Goal: Transaction & Acquisition: Download file/media

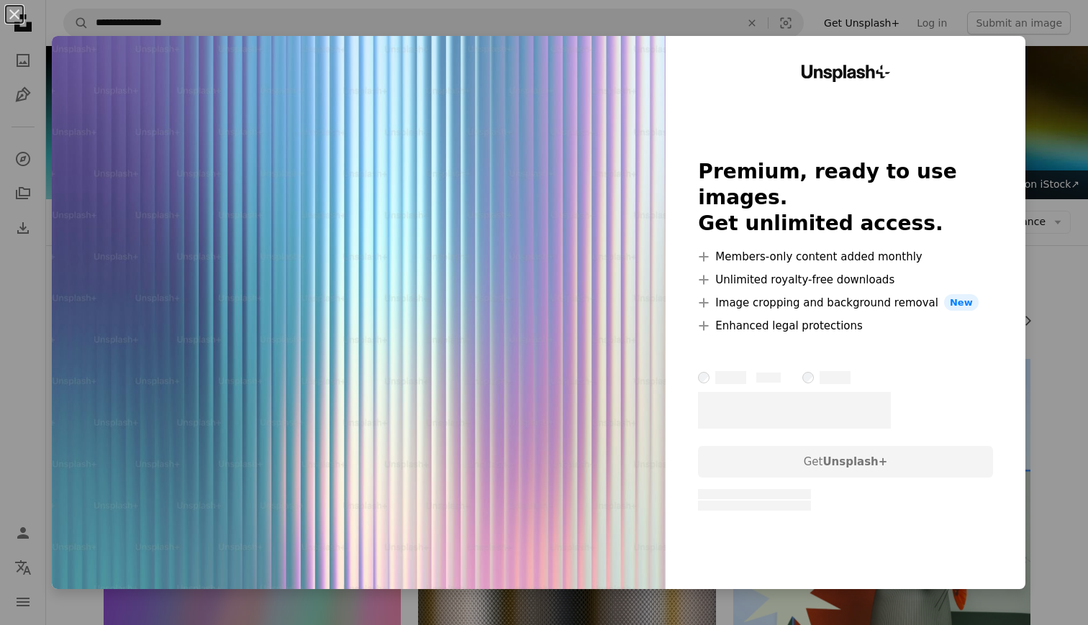
scroll to position [1646, 0]
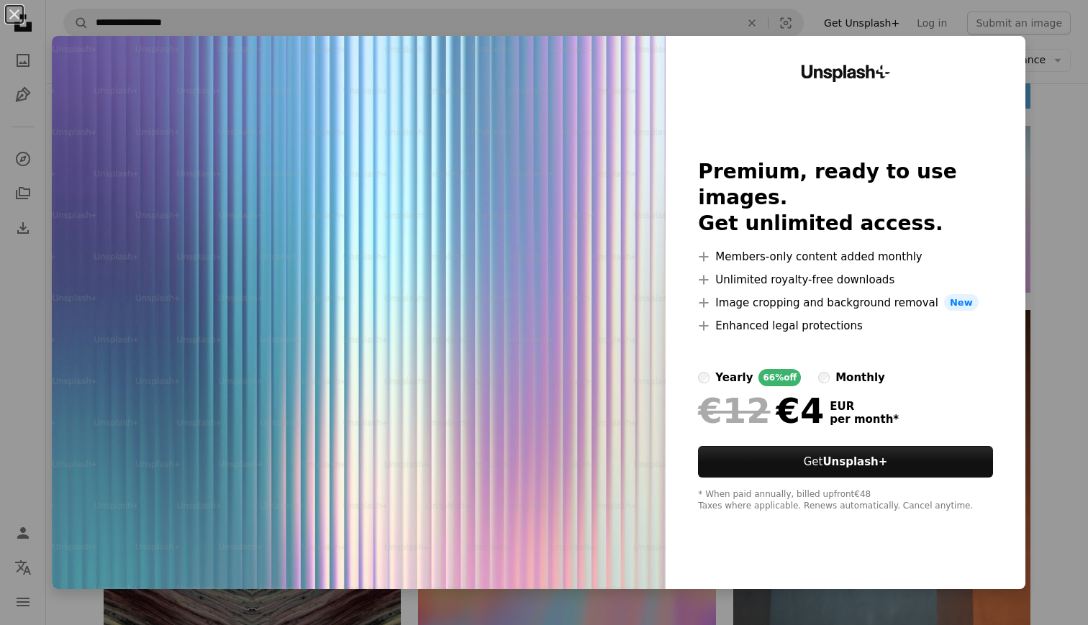
click at [1062, 253] on div "An X shape Unsplash+ Premium, ready to use images. Get unlimited access. A plus…" at bounding box center [544, 312] width 1088 height 625
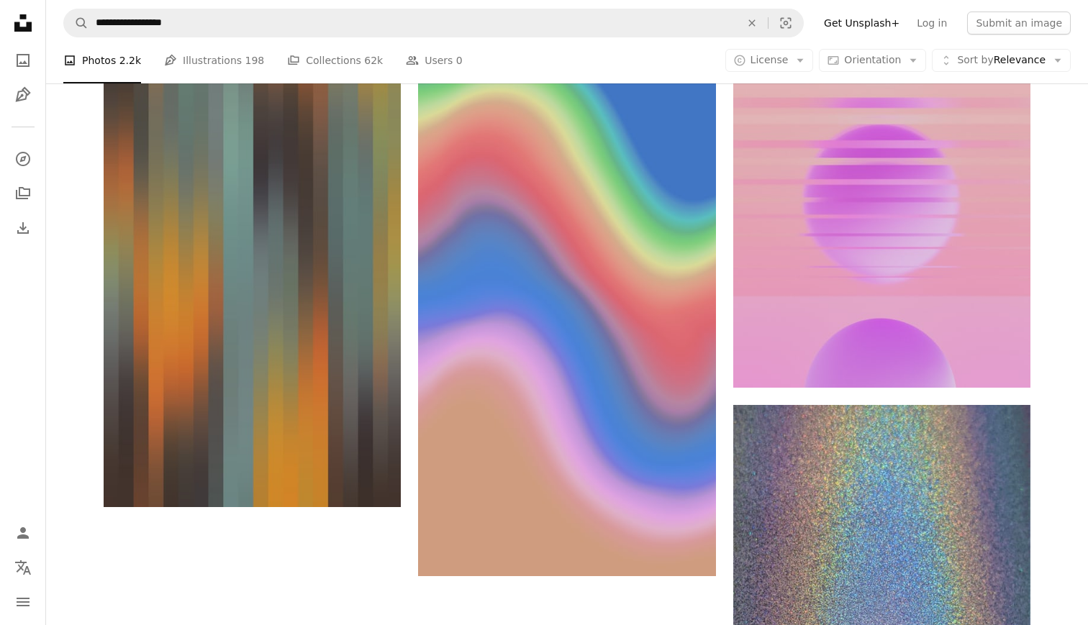
scroll to position [2565, 0]
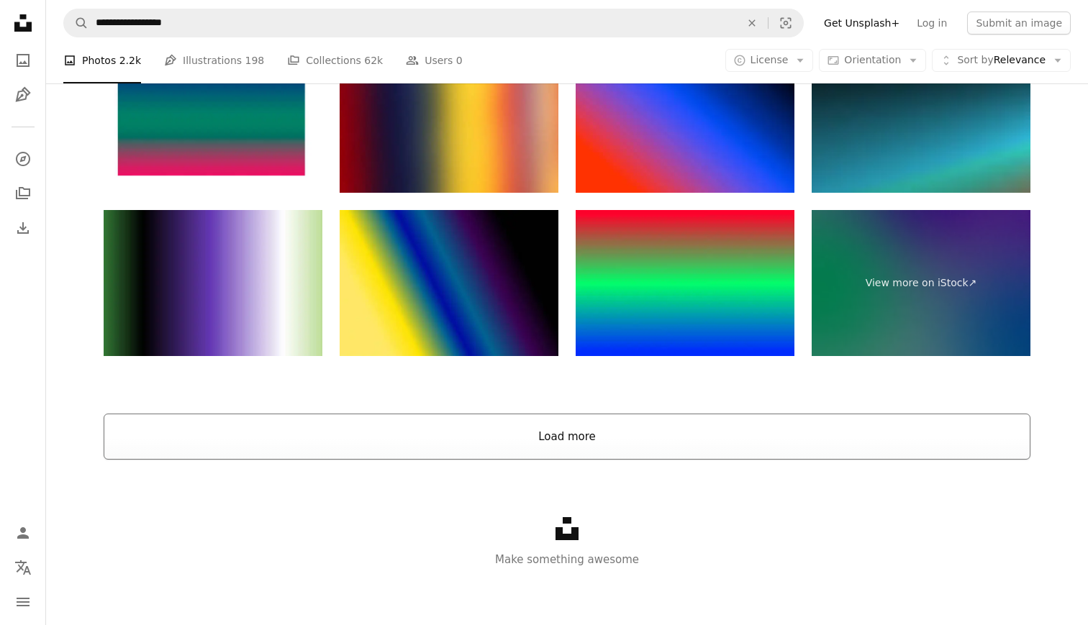
click at [427, 438] on button "Load more" at bounding box center [567, 437] width 927 height 46
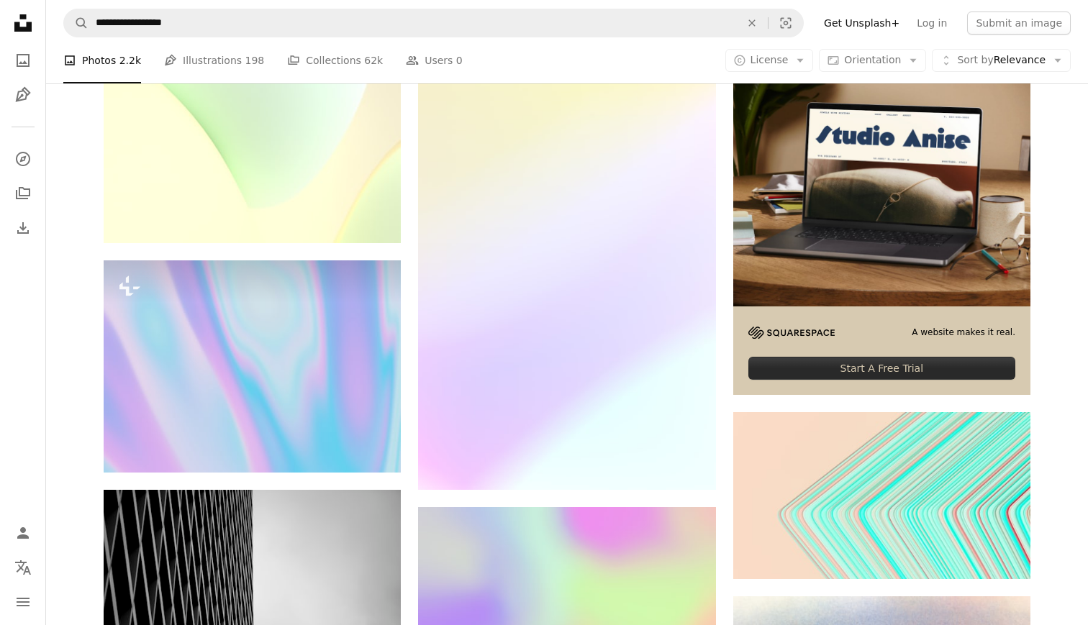
scroll to position [6840, 0]
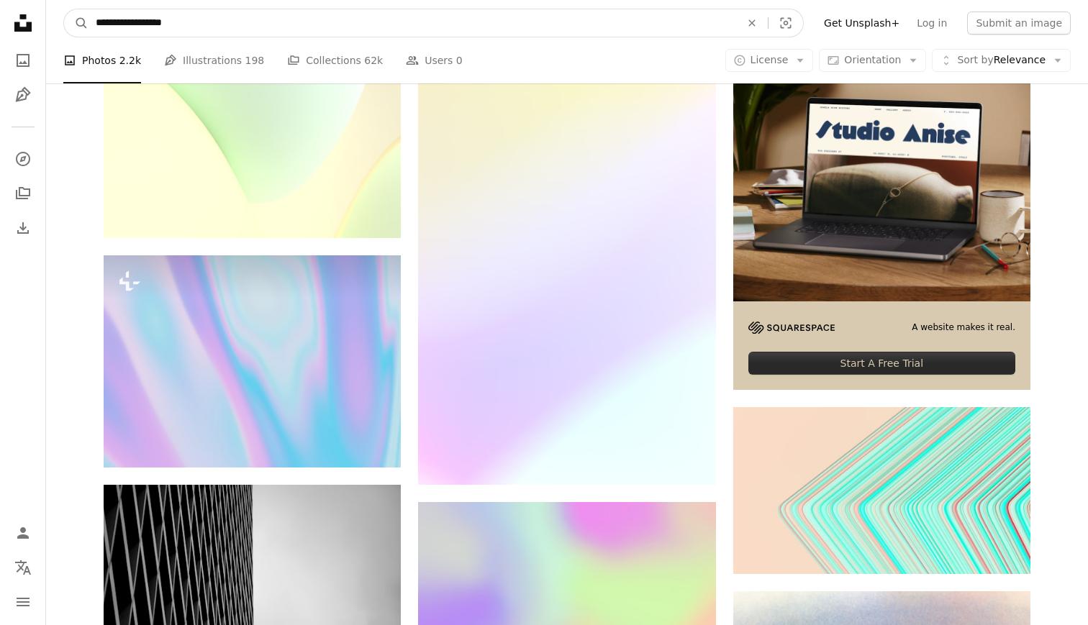
click at [254, 22] on input "**********" at bounding box center [413, 22] width 648 height 27
type input "**********"
click button "A magnifying glass" at bounding box center [76, 22] width 24 height 27
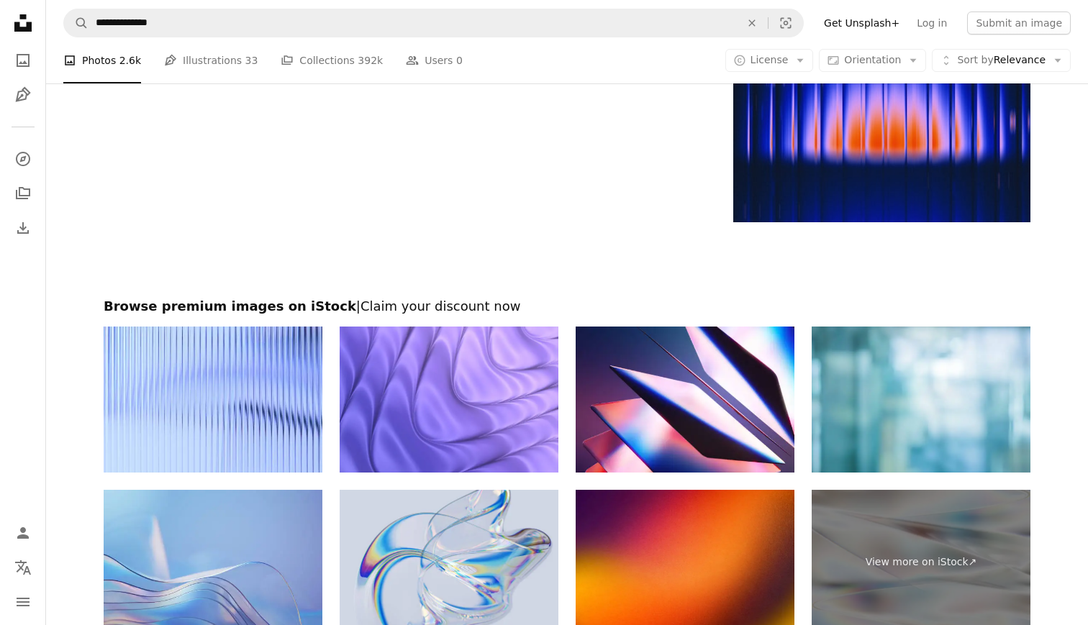
scroll to position [2925, 0]
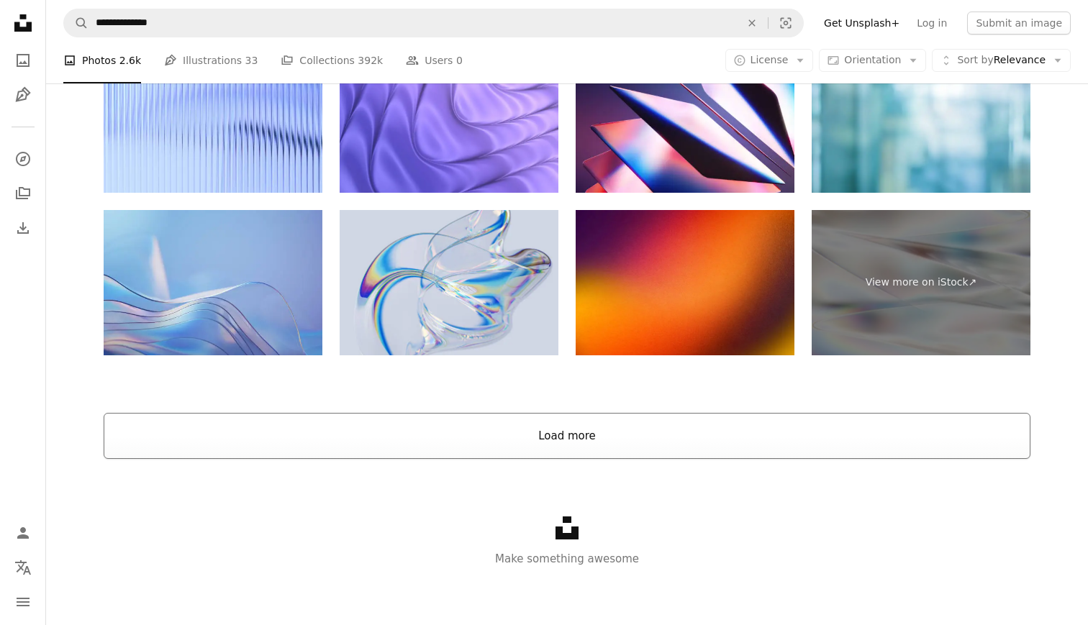
click at [491, 441] on button "Load more" at bounding box center [567, 436] width 927 height 46
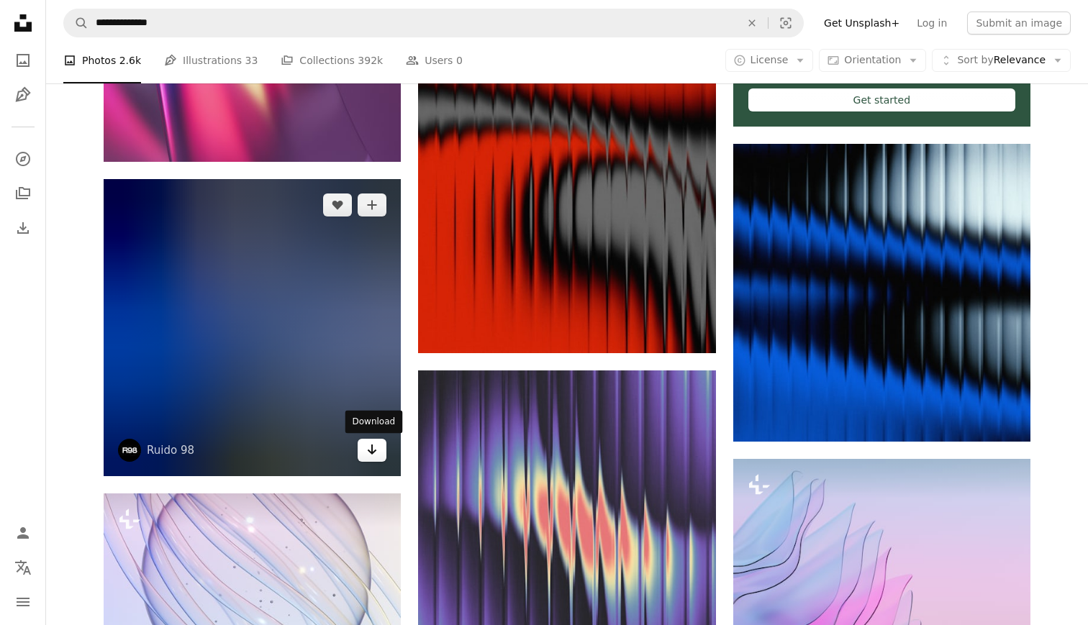
scroll to position [615, 0]
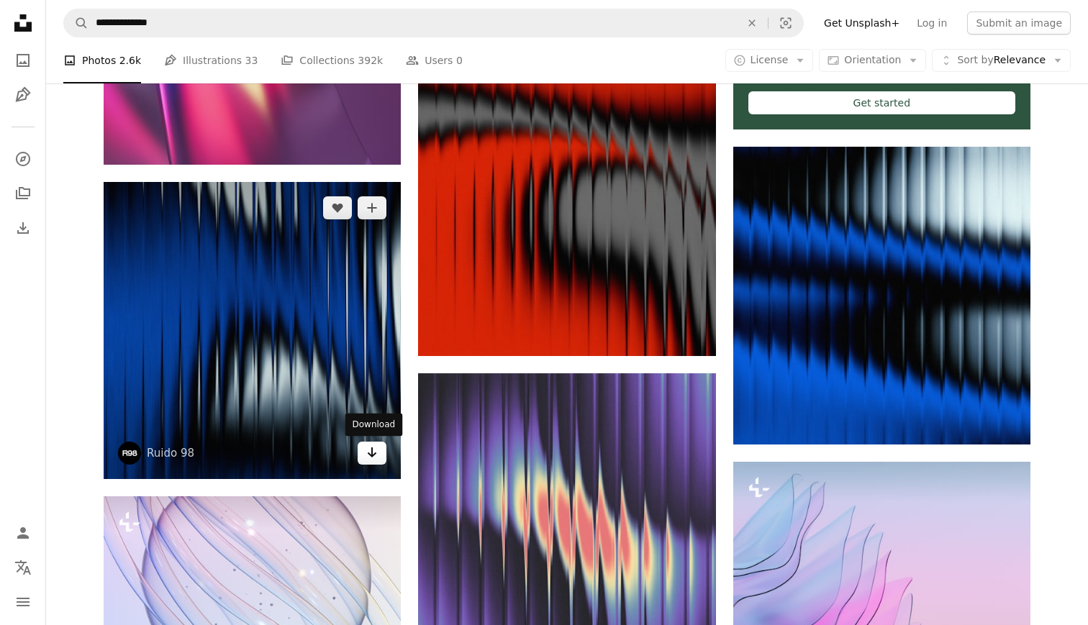
click at [379, 453] on link "Arrow pointing down" at bounding box center [372, 453] width 29 height 23
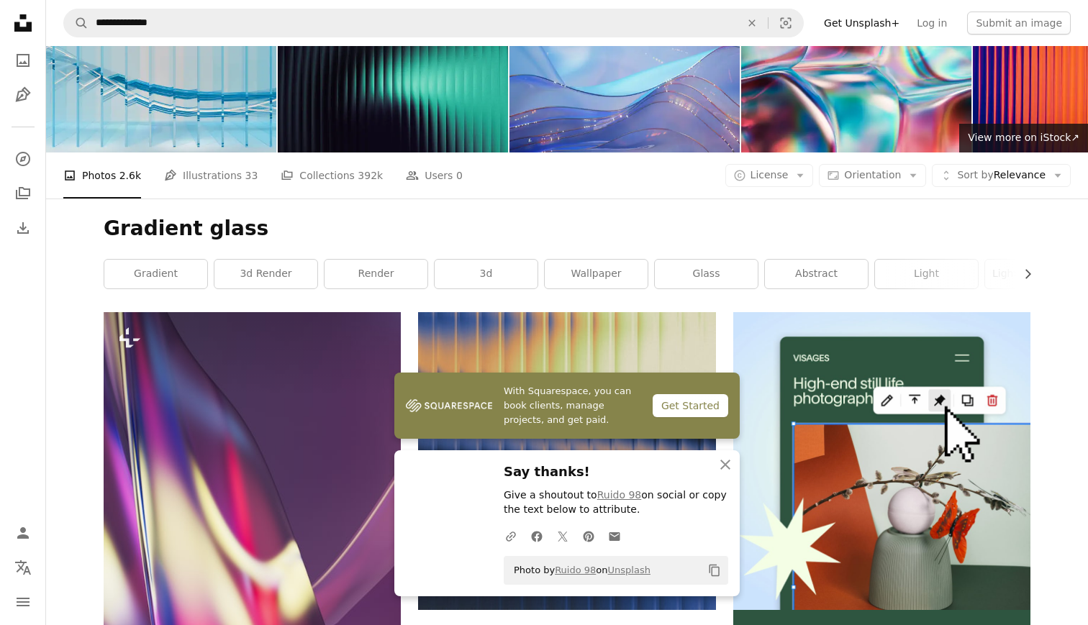
scroll to position [0, 0]
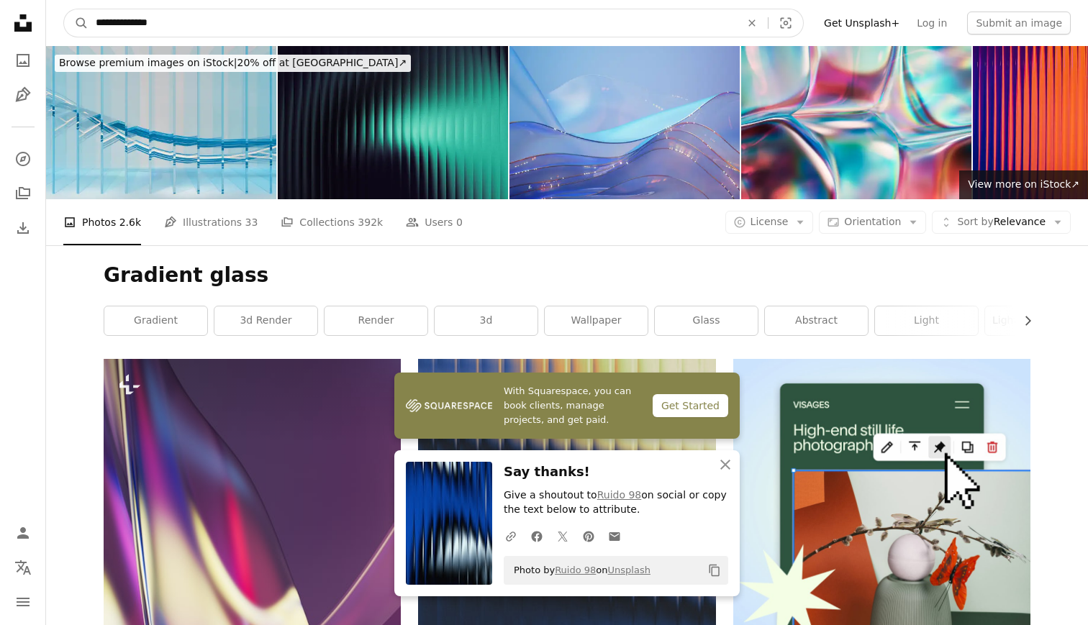
click at [364, 21] on input "**********" at bounding box center [413, 22] width 648 height 27
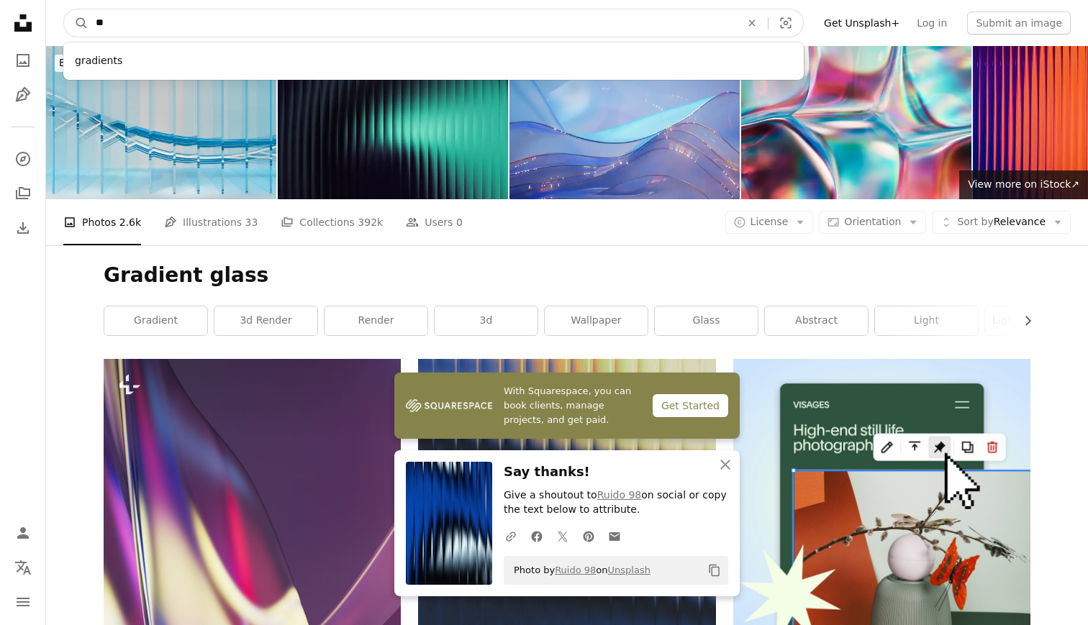
type input "*"
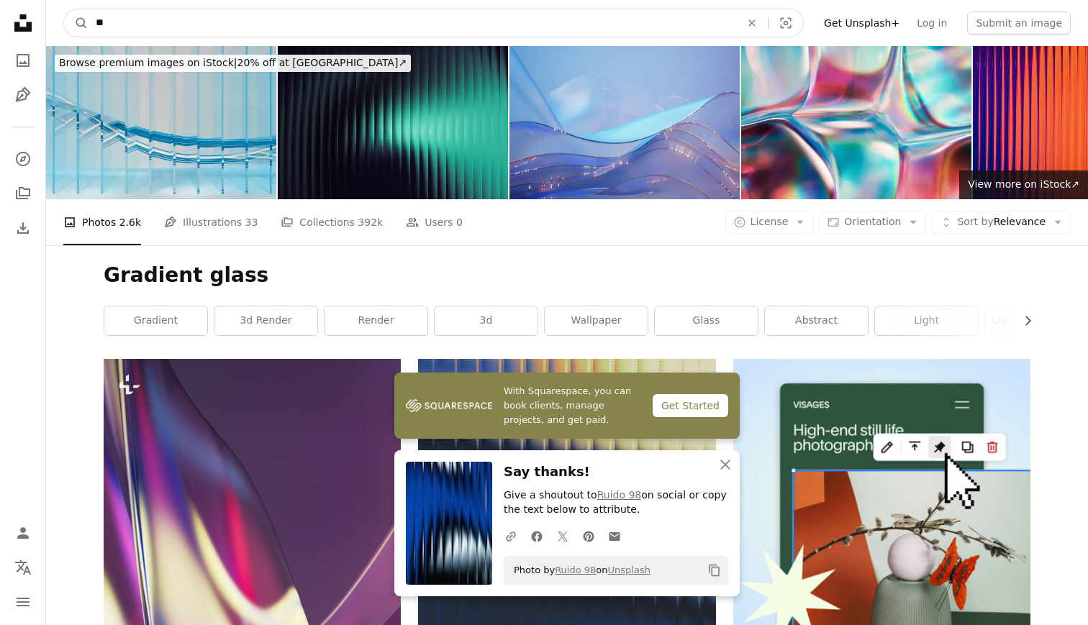
type input "*"
type input "**********"
click button "A magnifying glass" at bounding box center [76, 22] width 24 height 27
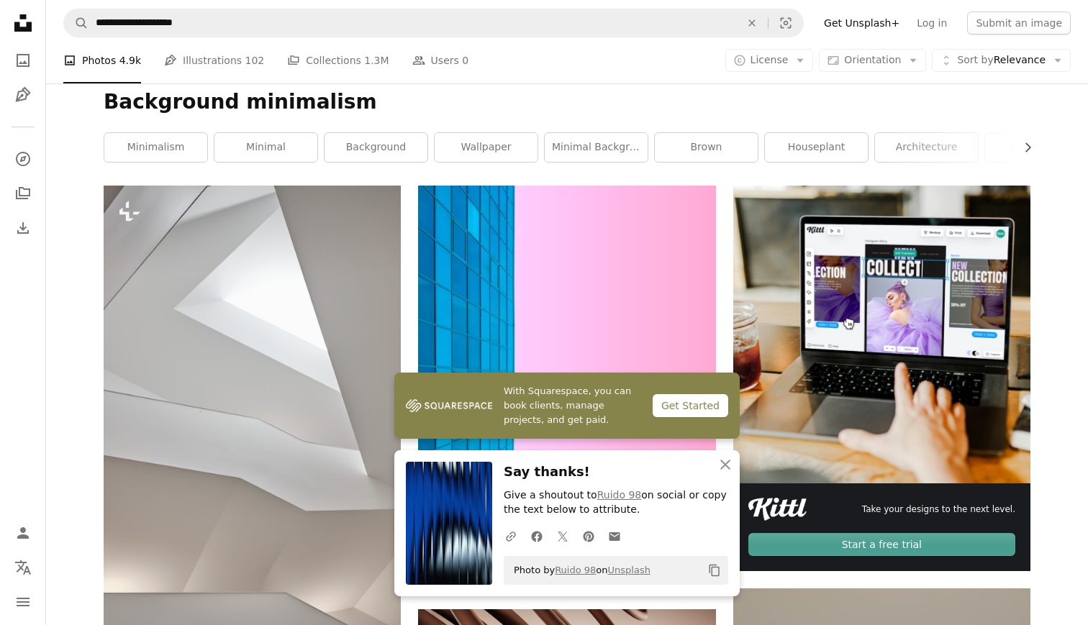
scroll to position [173, 0]
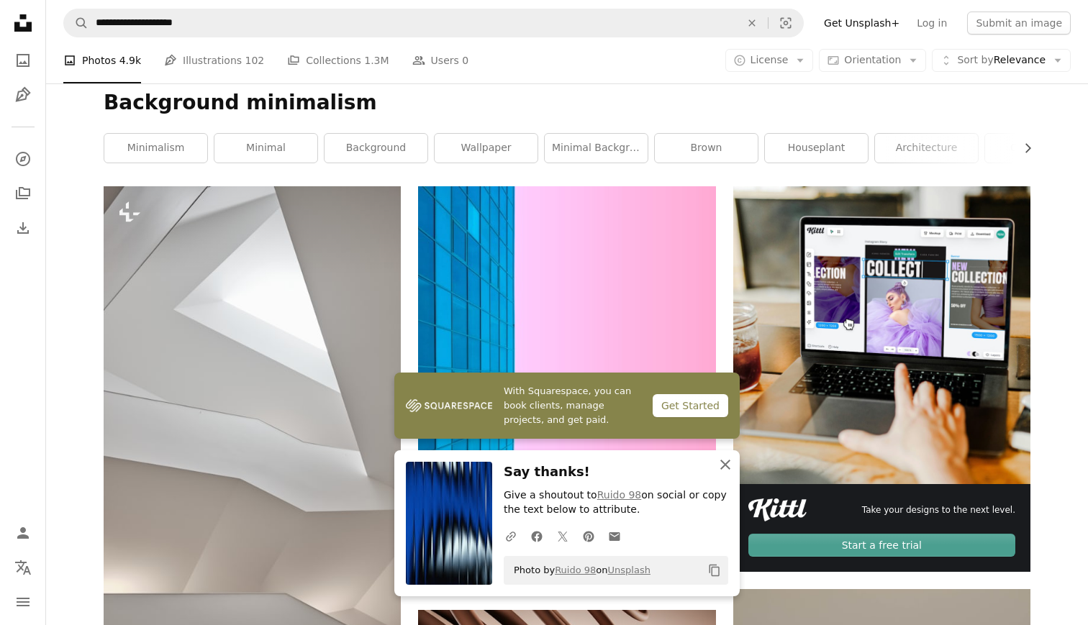
click at [723, 464] on icon "An X shape" at bounding box center [725, 464] width 17 height 17
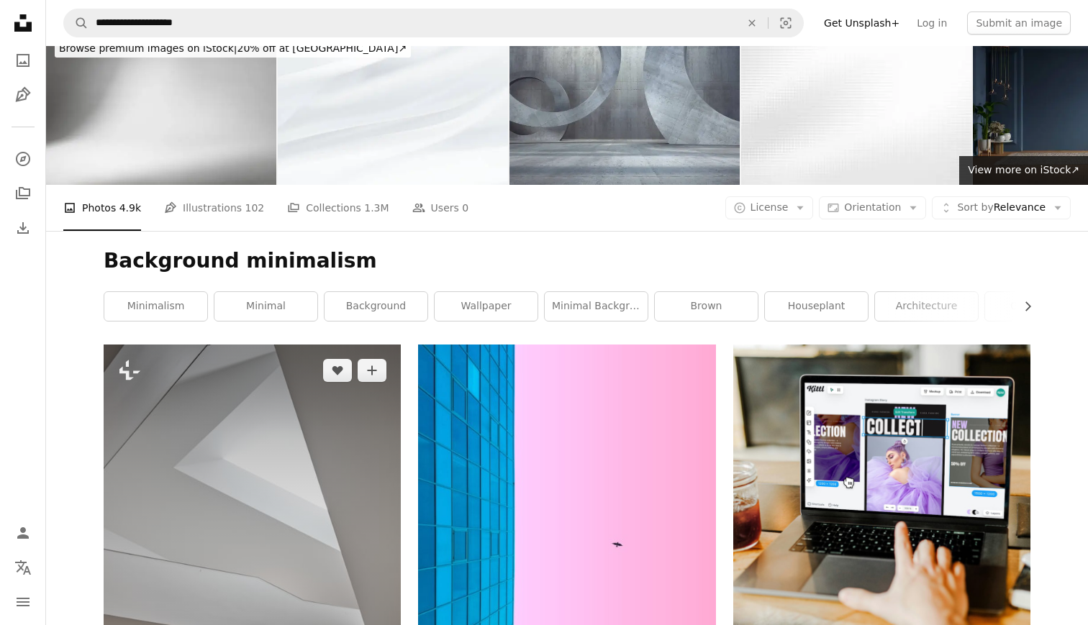
scroll to position [0, 0]
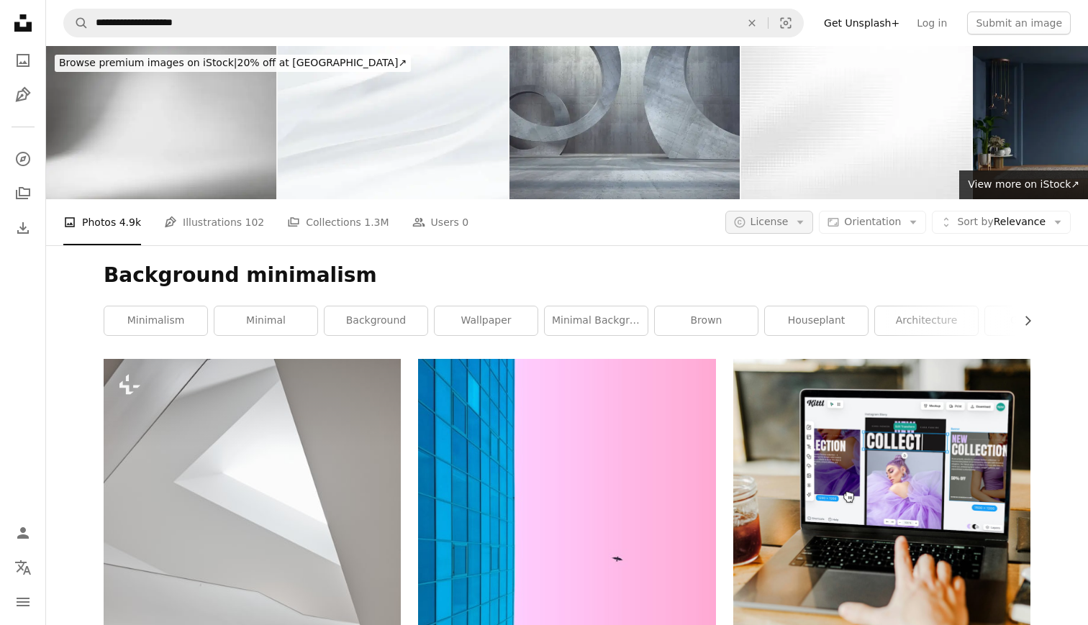
click at [807, 225] on icon "Arrow down" at bounding box center [800, 222] width 13 height 13
click at [771, 330] on link "Free" at bounding box center [798, 338] width 118 height 26
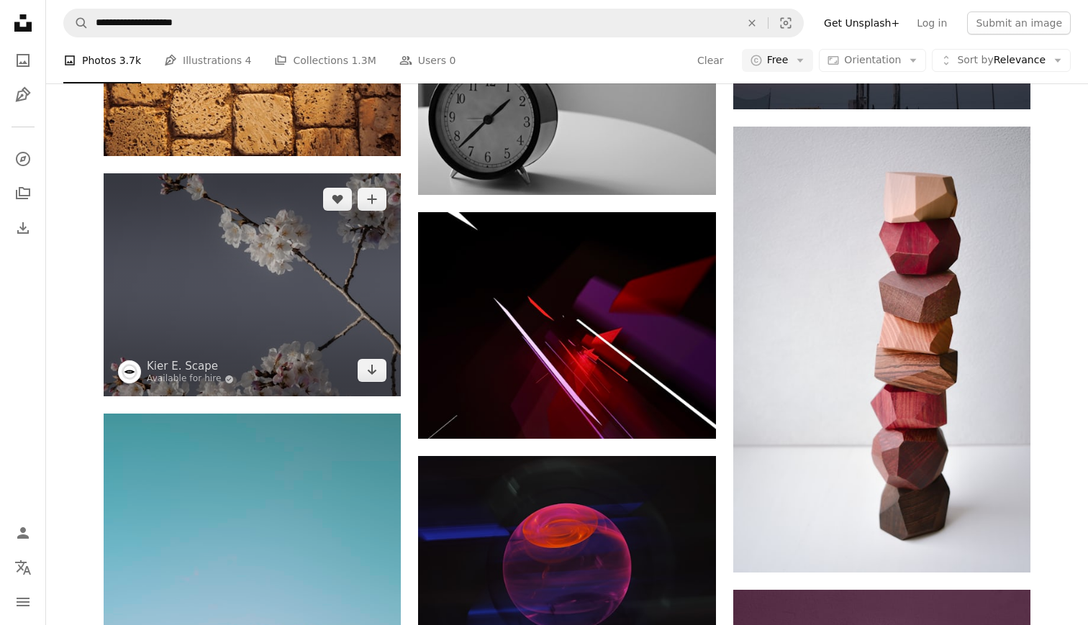
scroll to position [1042, 0]
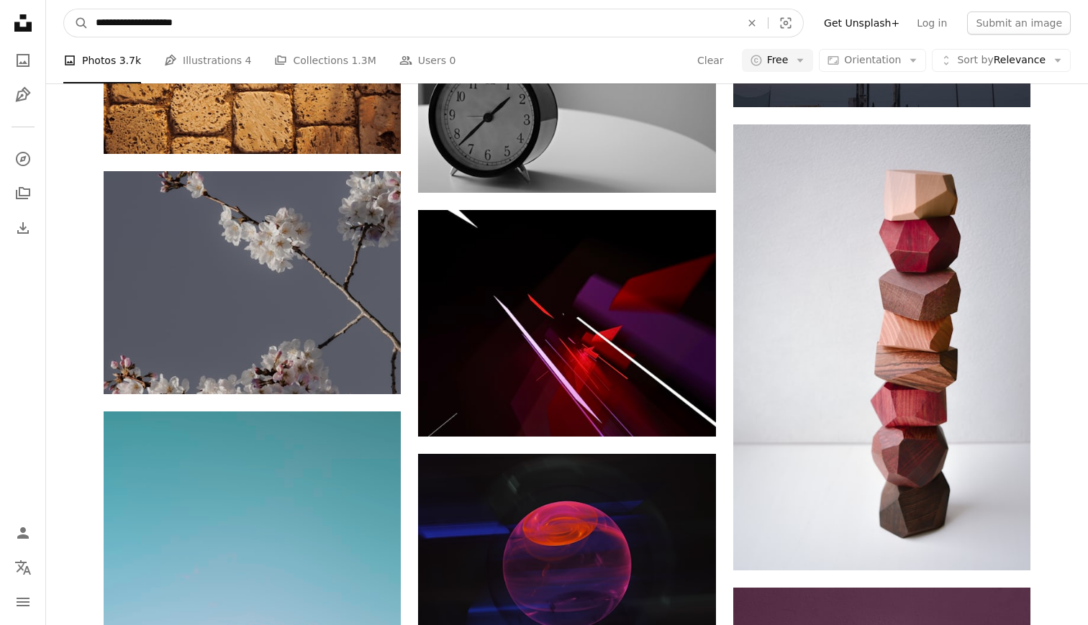
click at [222, 27] on input "**********" at bounding box center [413, 22] width 648 height 27
type input "**********"
click at [64, 9] on button "A magnifying glass" at bounding box center [76, 22] width 24 height 27
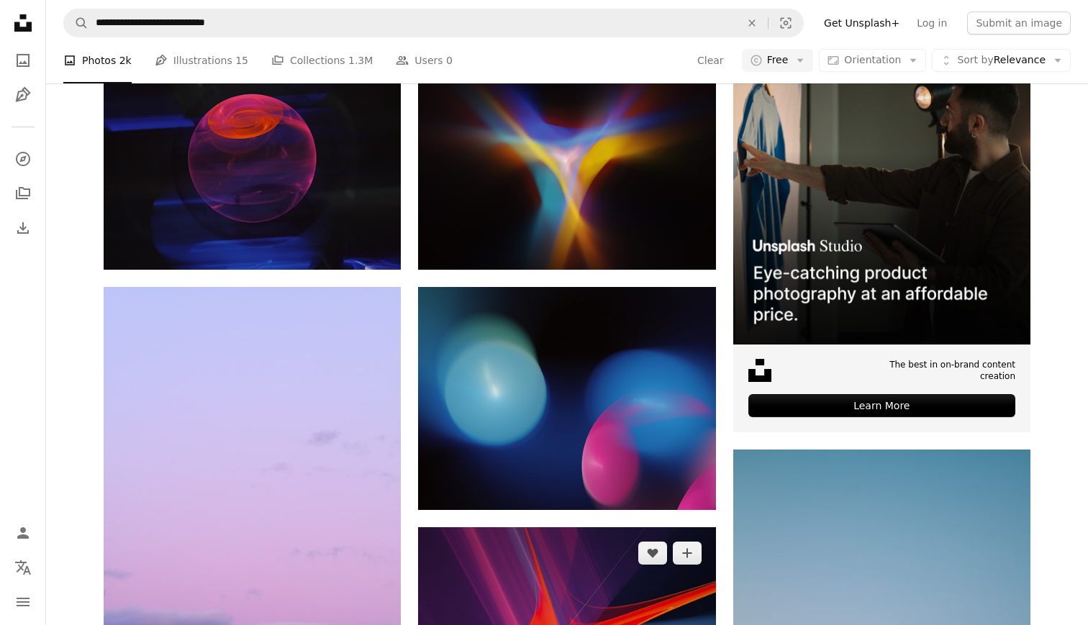
scroll to position [329, 0]
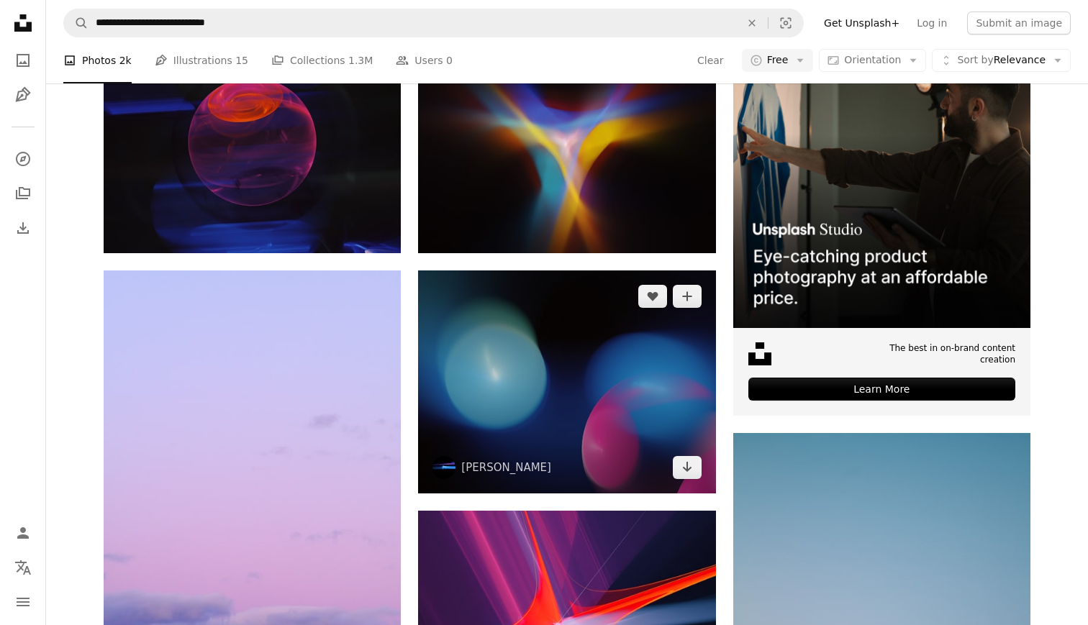
click at [497, 379] on img at bounding box center [566, 382] width 297 height 223
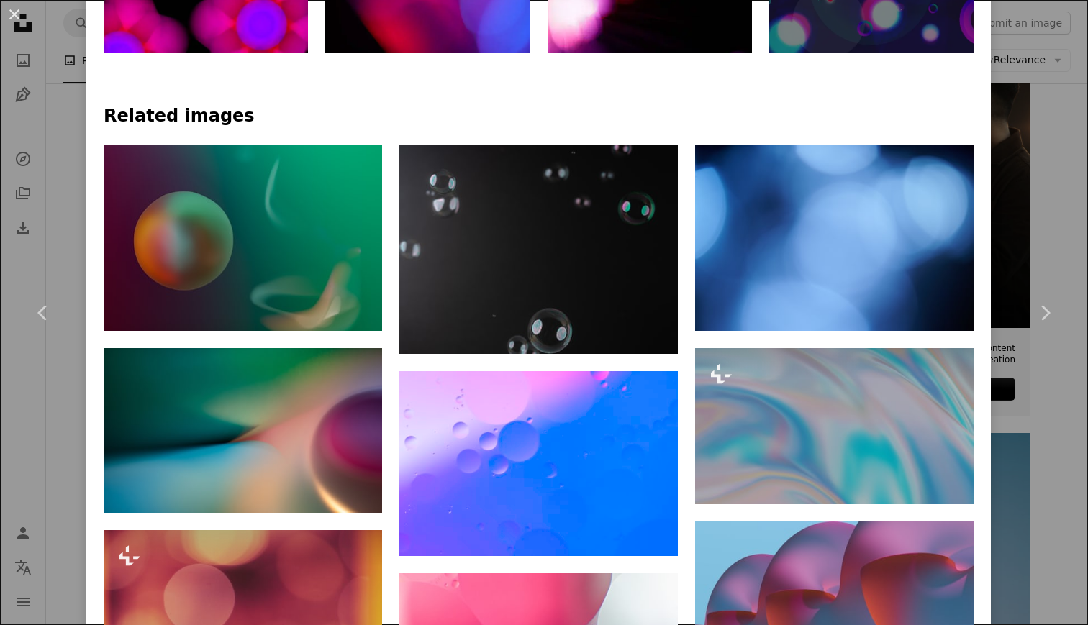
scroll to position [925, 0]
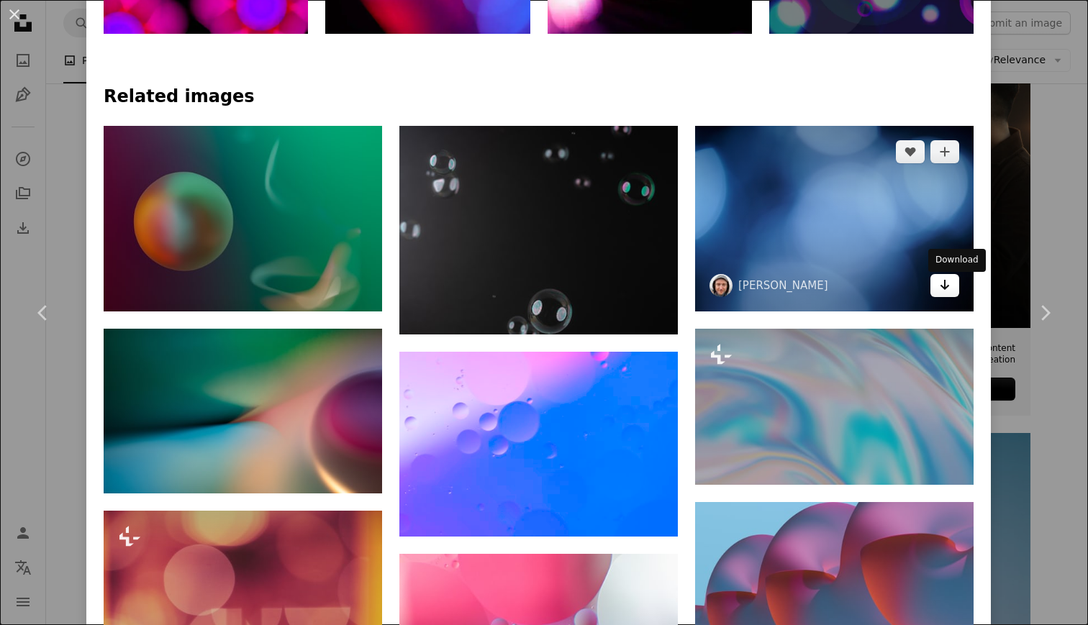
click at [951, 291] on icon "Arrow pointing down" at bounding box center [945, 284] width 12 height 17
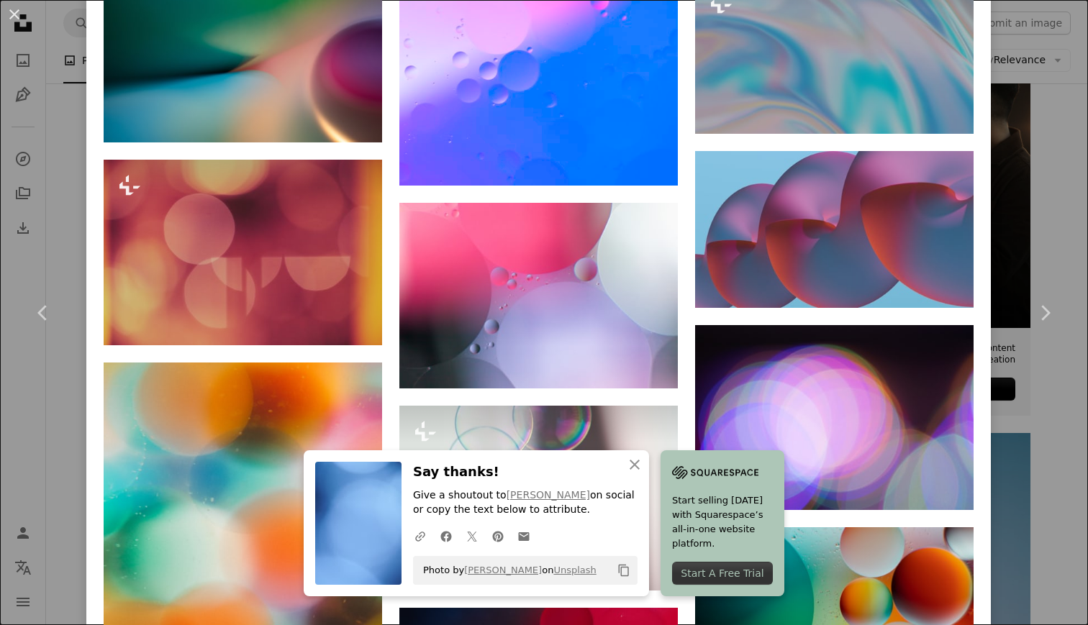
scroll to position [1375, 0]
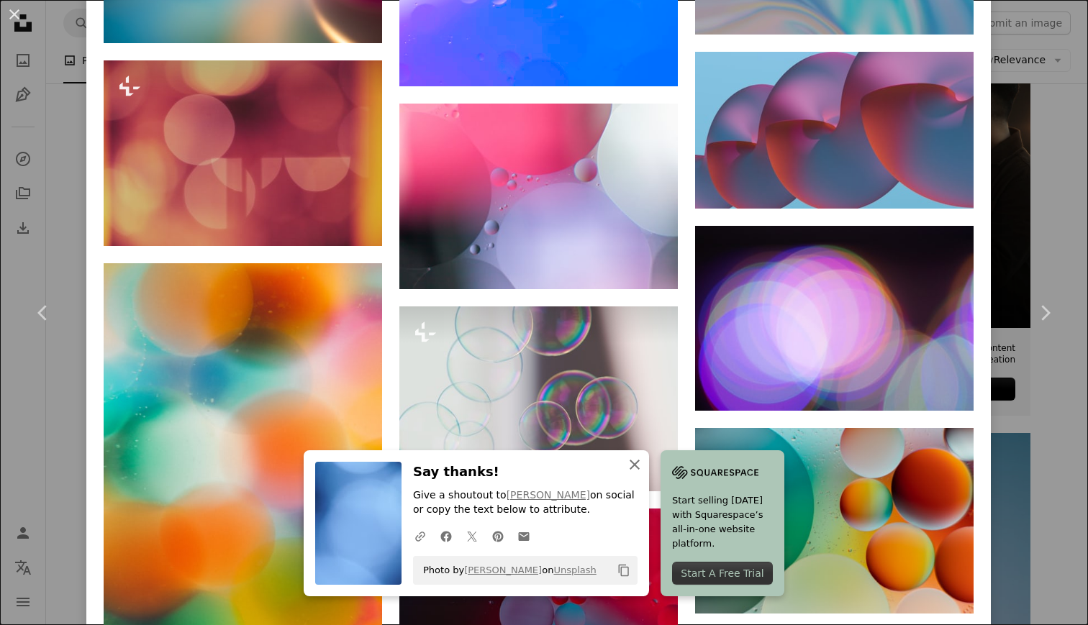
click at [631, 467] on icon "An X shape" at bounding box center [634, 464] width 17 height 17
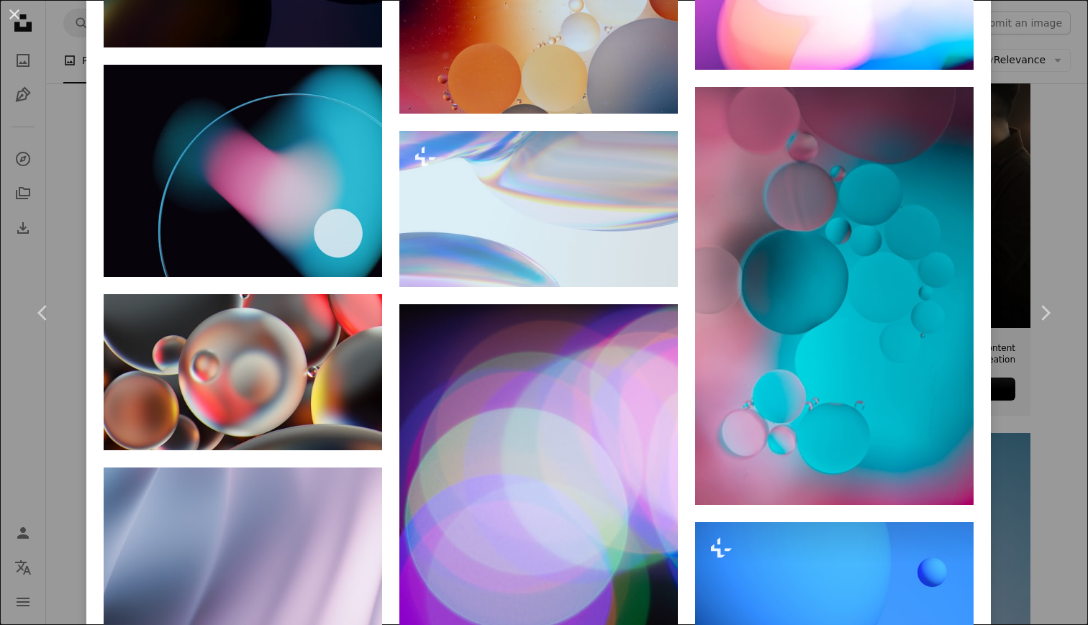
scroll to position [3131, 0]
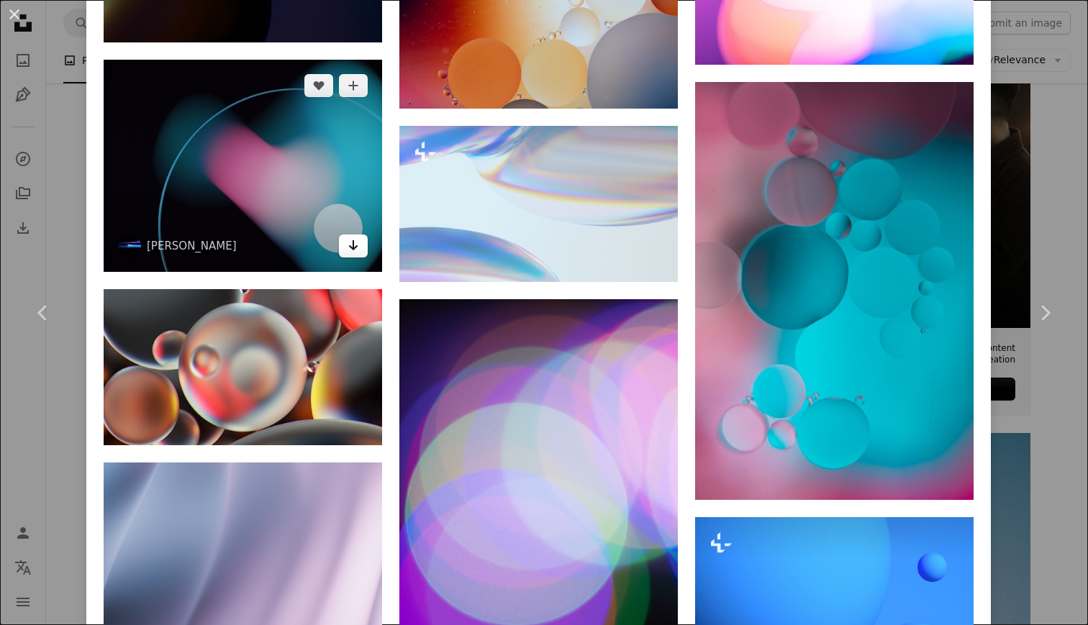
click at [353, 254] on icon "Arrow pointing down" at bounding box center [354, 245] width 12 height 17
